Goal: Find specific page/section: Find specific page/section

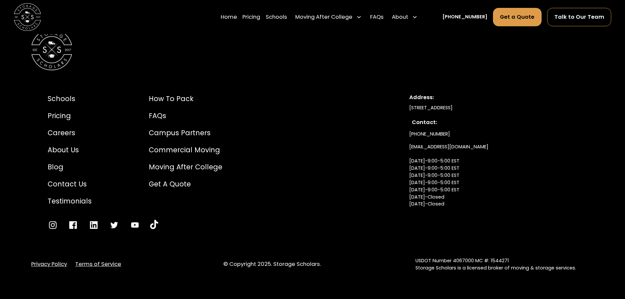
scroll to position [1696, 0]
click at [74, 149] on div "About Us" at bounding box center [70, 150] width 44 height 10
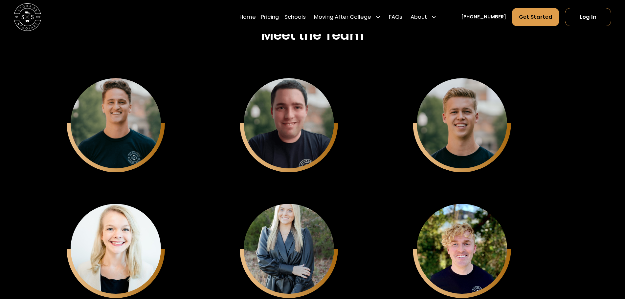
scroll to position [1575, 0]
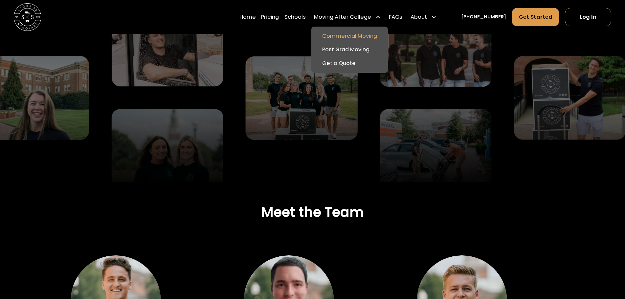
click at [351, 35] on link "Commercial Moving" at bounding box center [349, 36] width 71 height 14
